Goal: Information Seeking & Learning: Learn about a topic

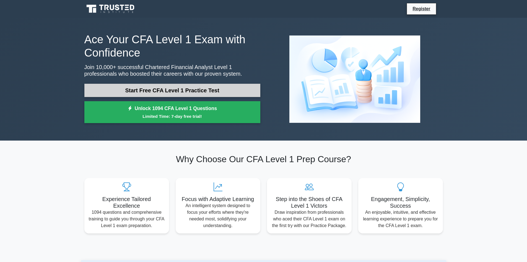
click at [157, 88] on link "Start Free CFA Level 1 Practice Test" at bounding box center [172, 90] width 176 height 13
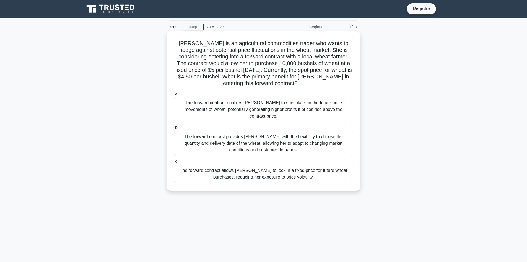
click at [176, 103] on div "The forward contract enables Sarah to speculate on the future price movements o…" at bounding box center [263, 109] width 179 height 25
click at [174, 95] on input "a. The forward contract enables Sarah to speculate on the future price movement…" at bounding box center [174, 94] width 0 height 4
